Goal: Navigation & Orientation: Understand site structure

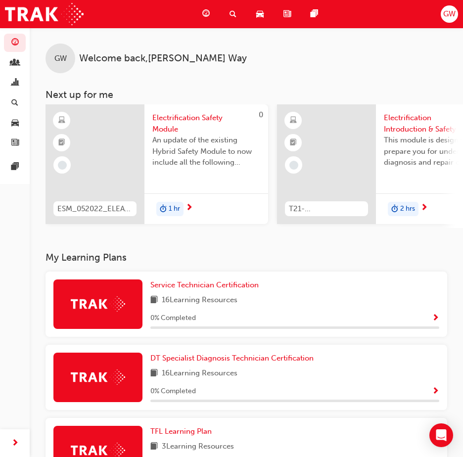
click at [366, 10] on div "Dashboard Search Learning Product Hub News Pages GW" at bounding box center [231, 14] width 463 height 28
